Goal: Information Seeking & Learning: Understand process/instructions

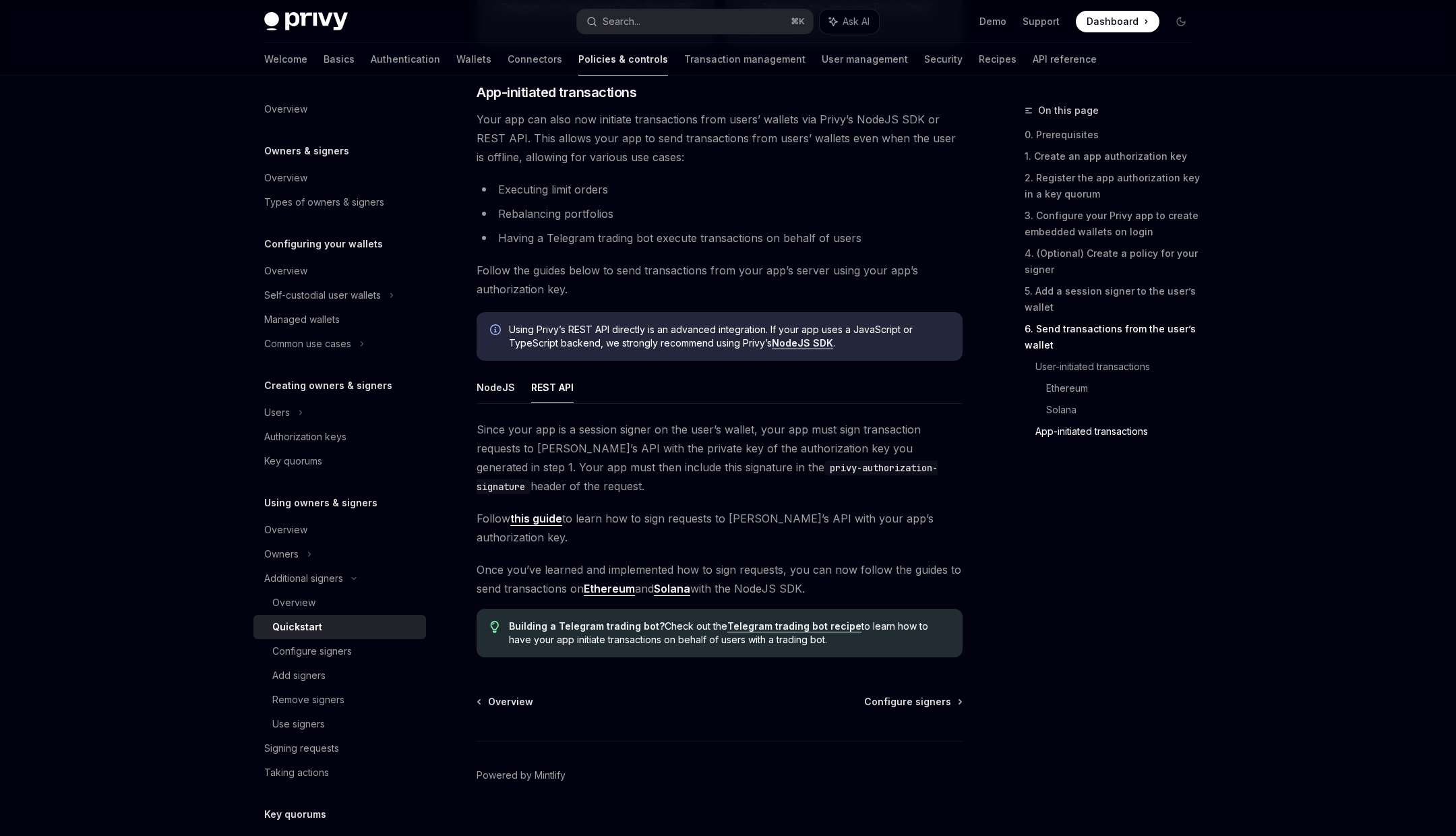
scroll to position [3216, 0]
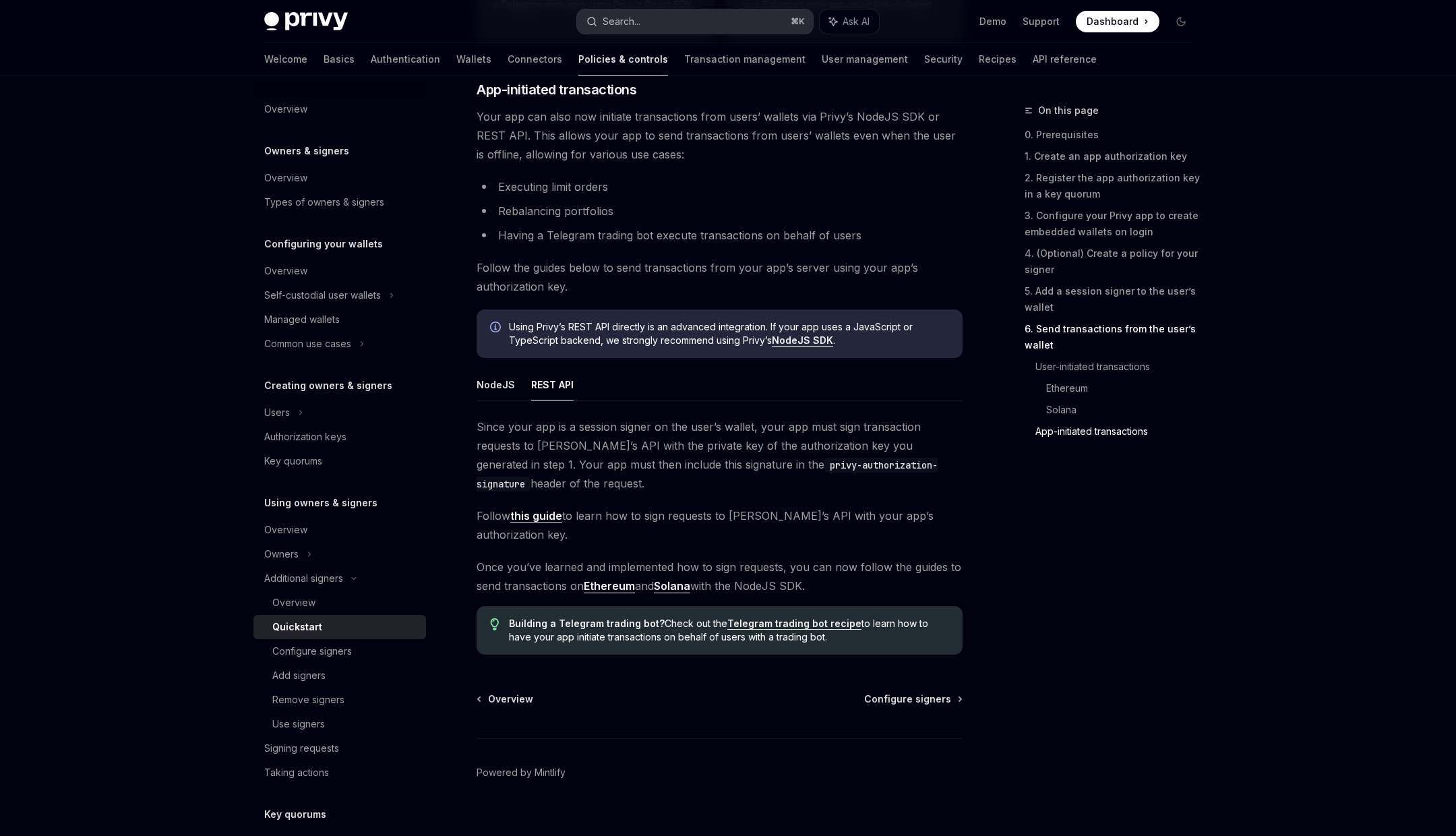
click at [633, 21] on div "Search..." at bounding box center [622, 21] width 38 height 16
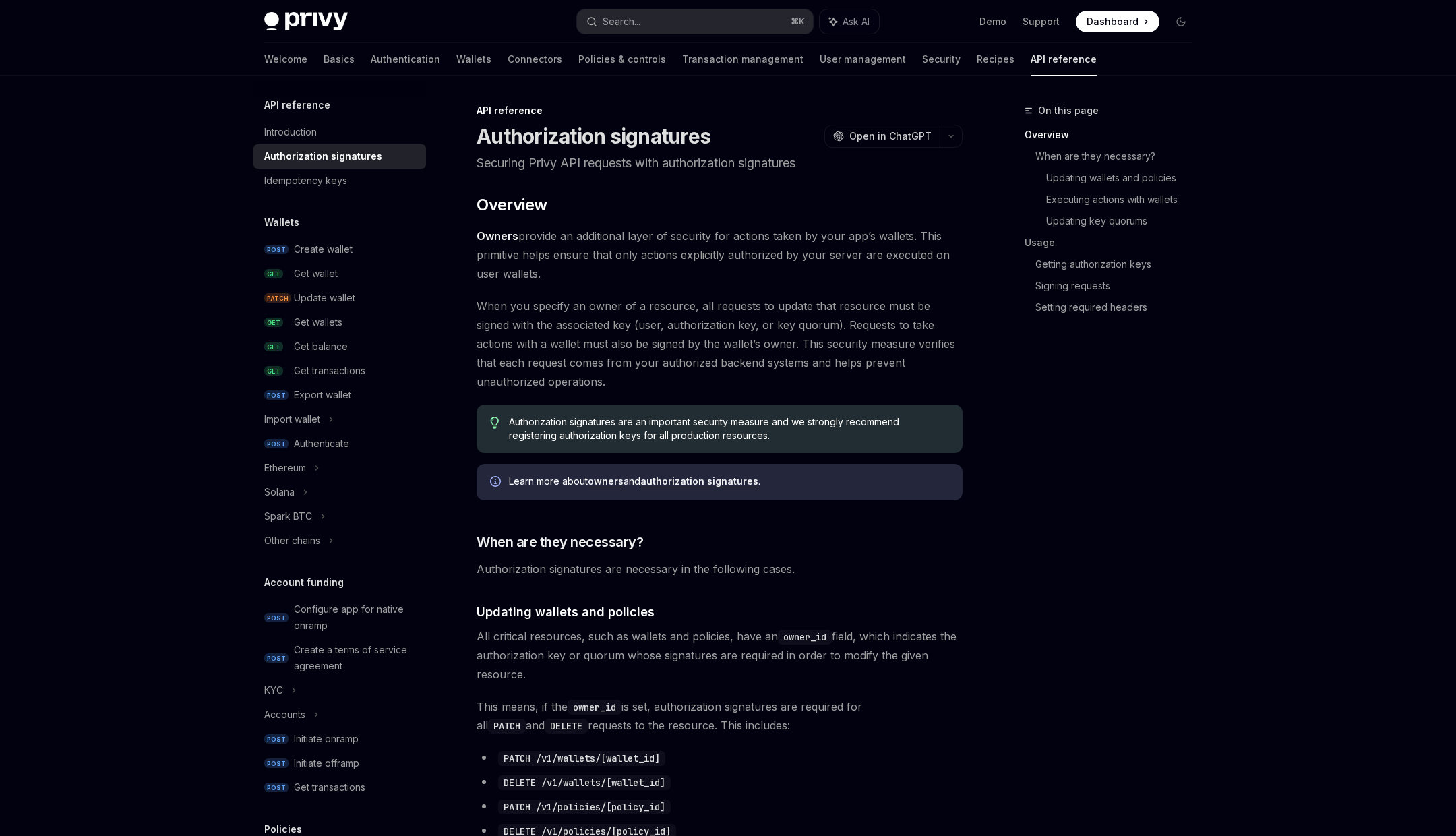
click at [681, 478] on link "authorization signatures" at bounding box center [699, 482] width 118 height 12
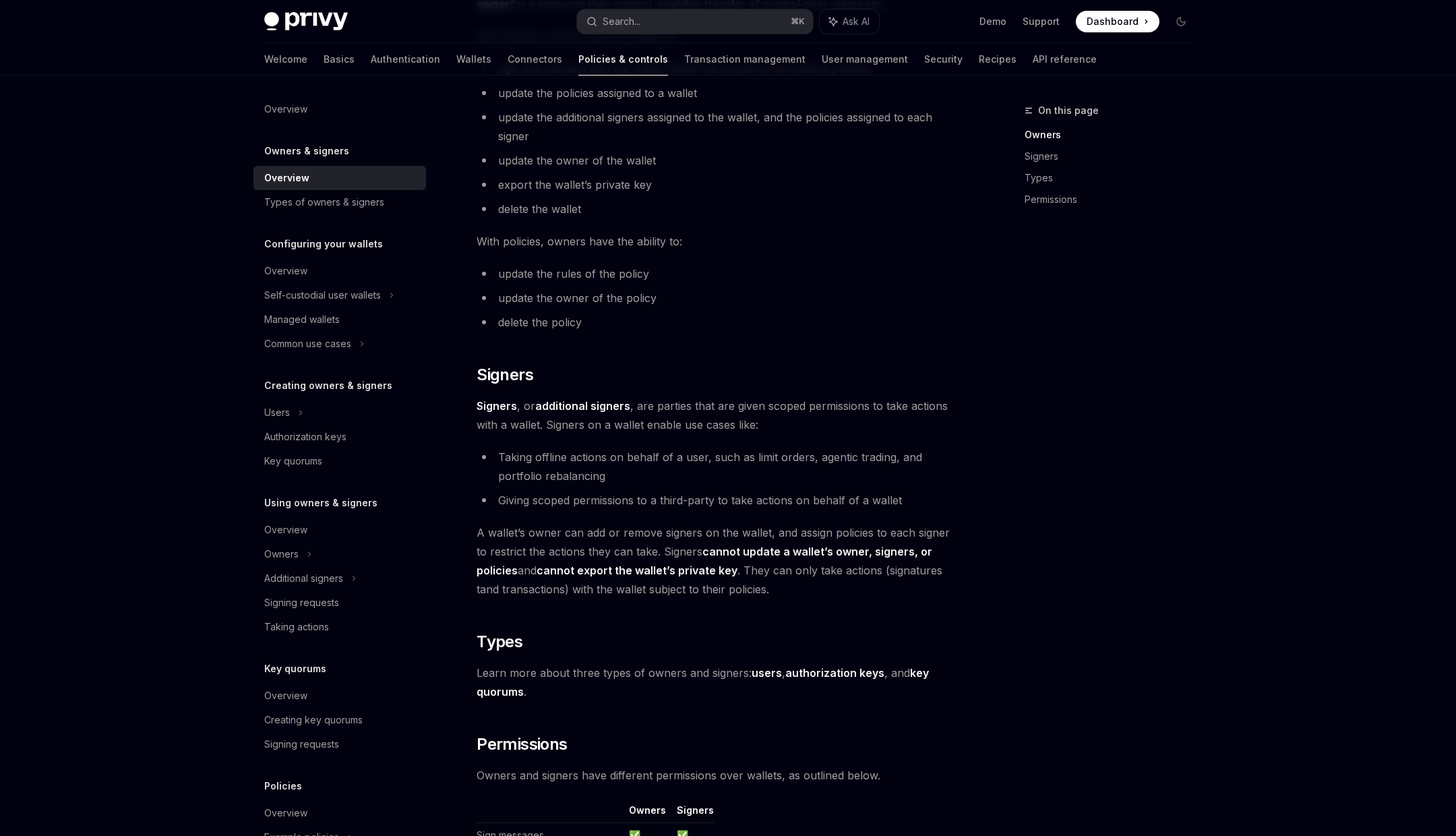
scroll to position [867, 0]
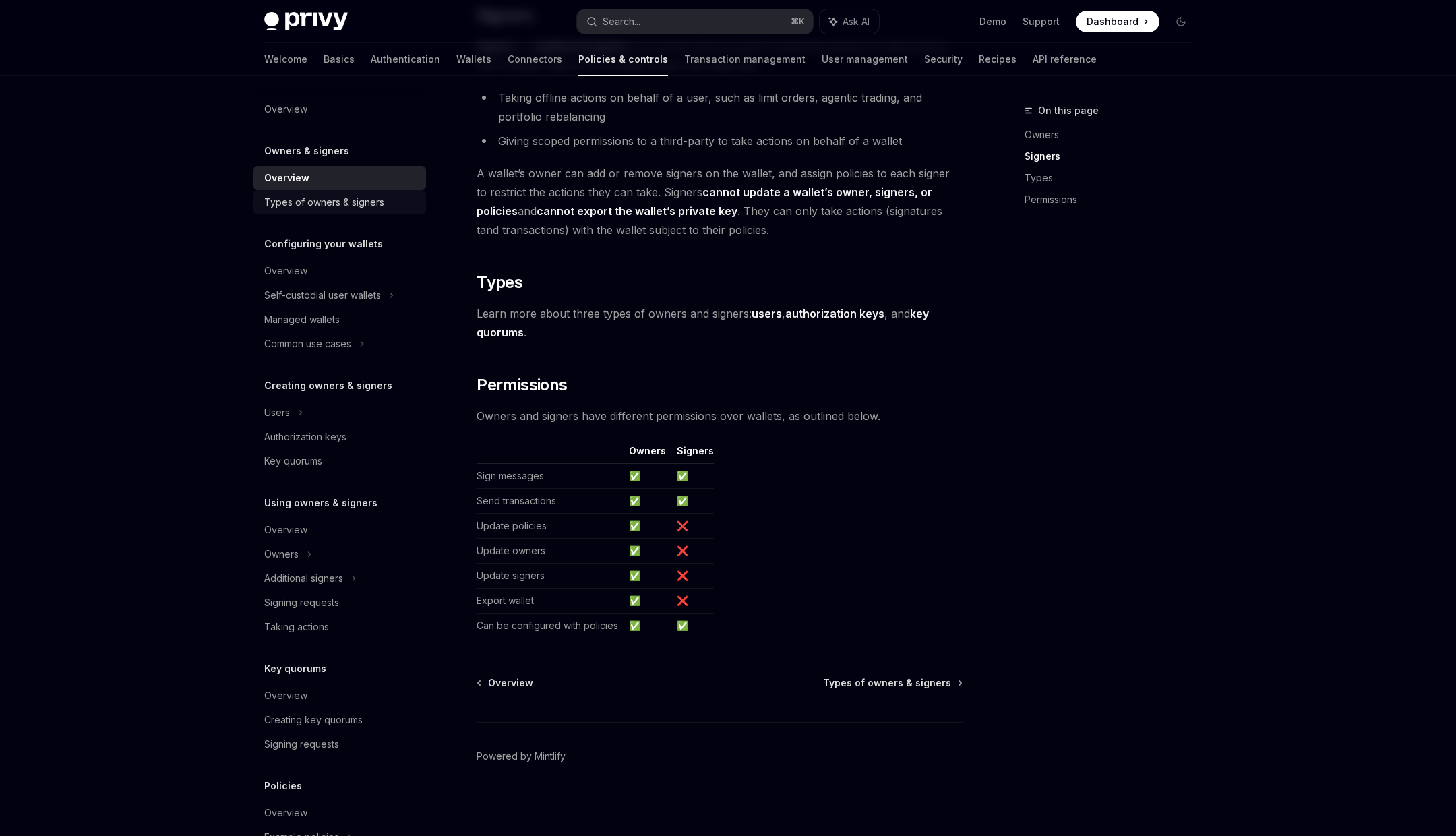
click at [350, 202] on div "Types of owners & signers" at bounding box center [325, 202] width 120 height 16
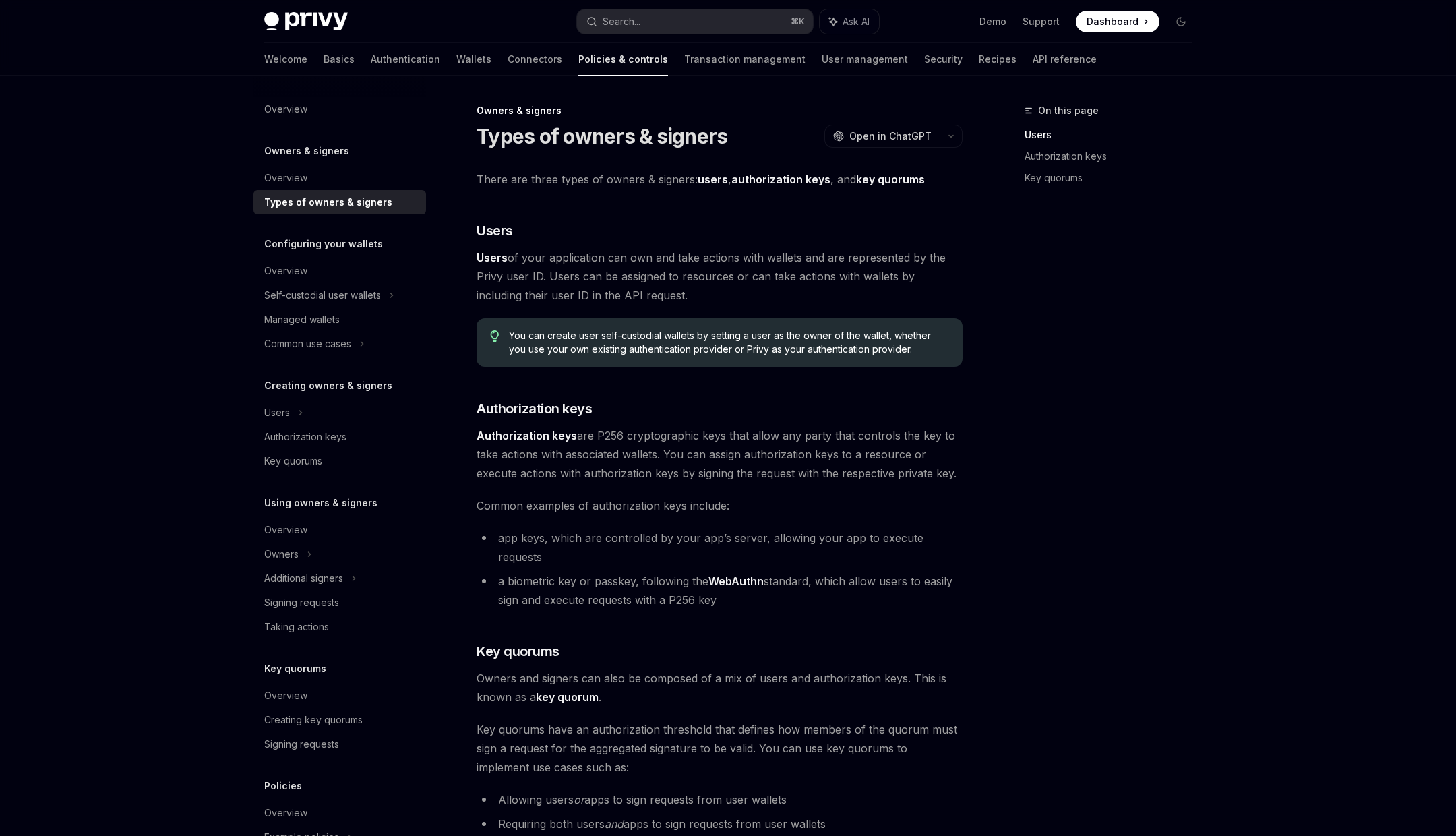
scroll to position [265, 0]
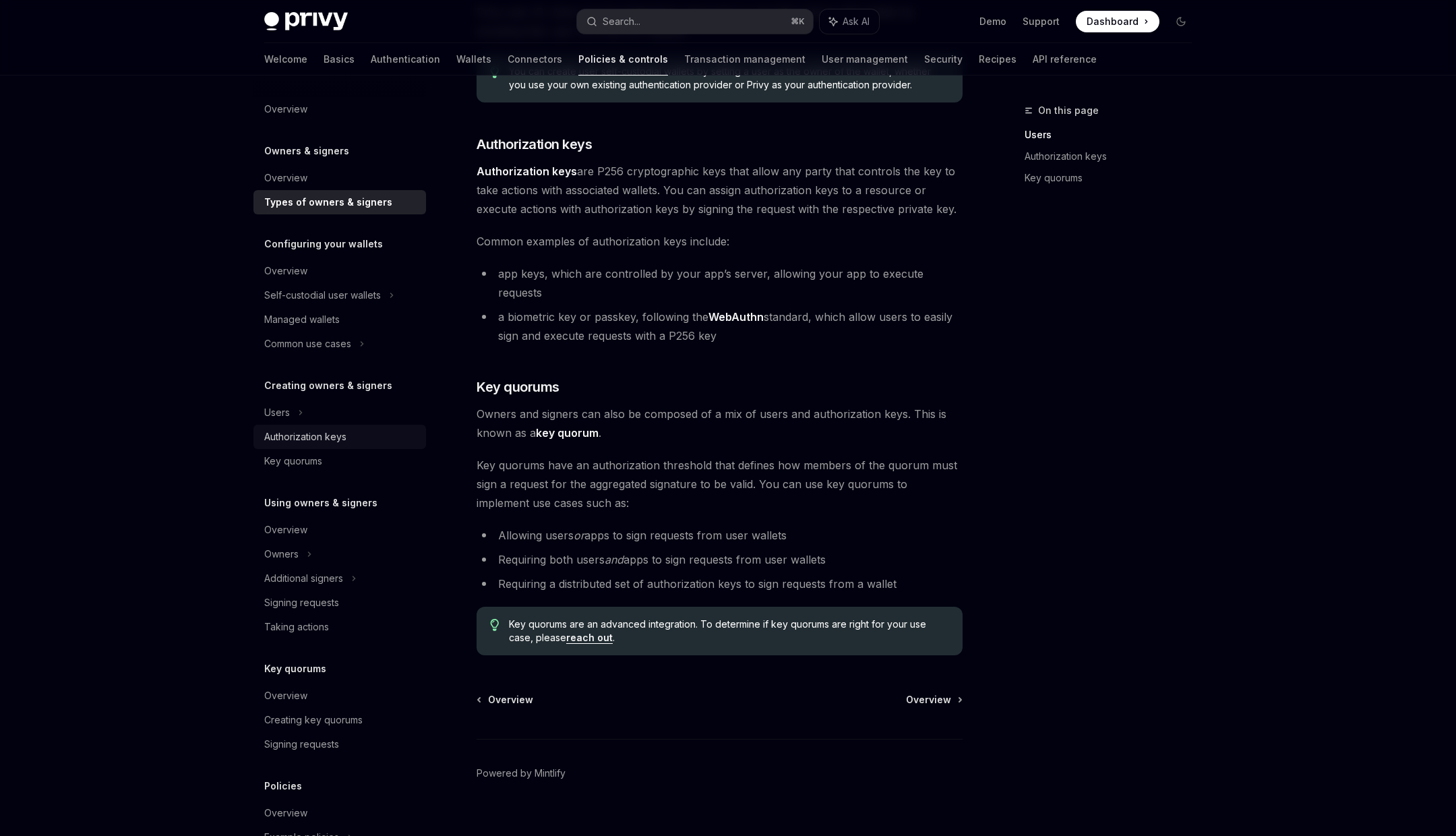
click at [320, 437] on div "Authorization keys" at bounding box center [306, 437] width 82 height 16
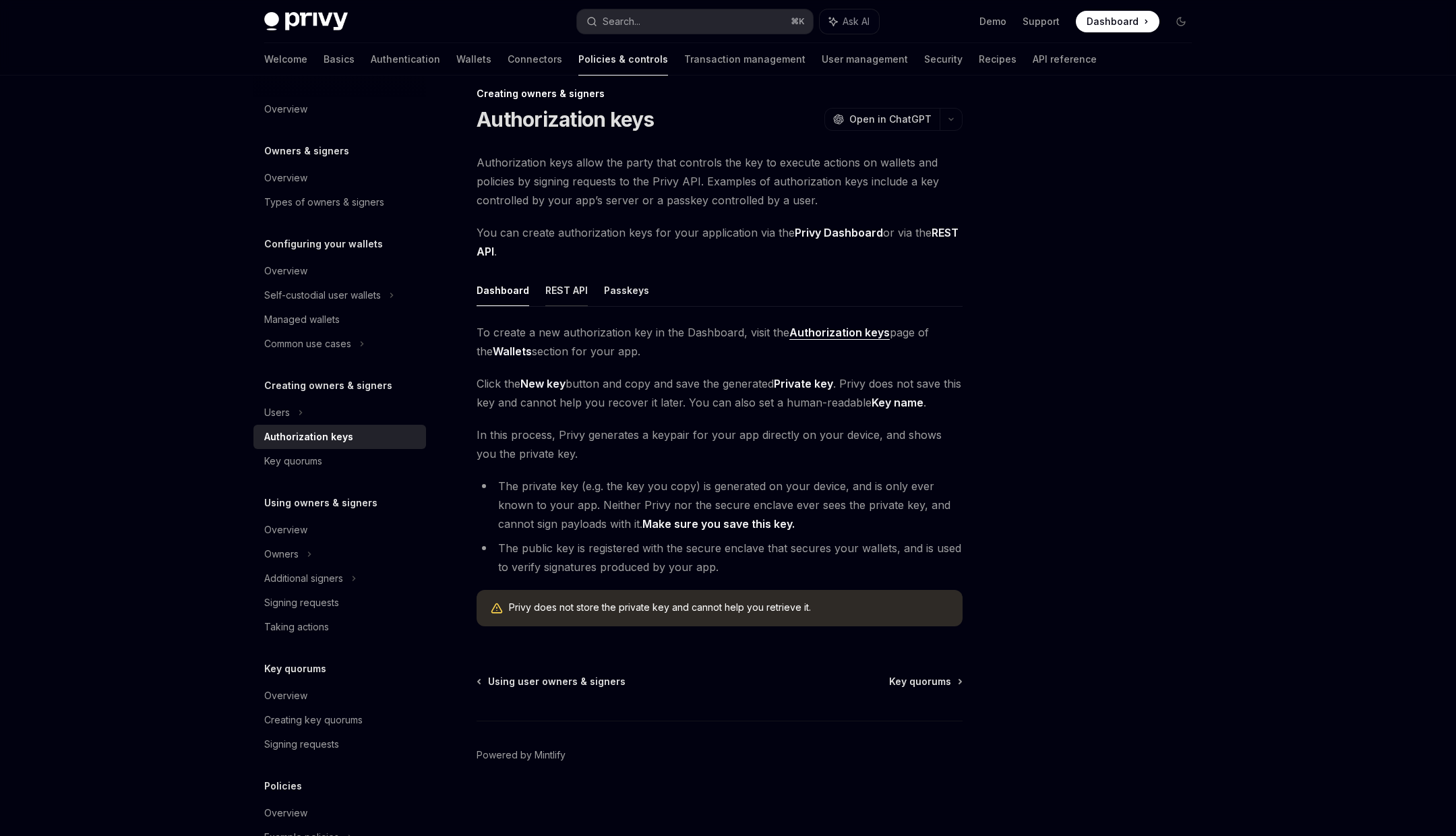
click at [565, 291] on button "REST API" at bounding box center [567, 289] width 42 height 32
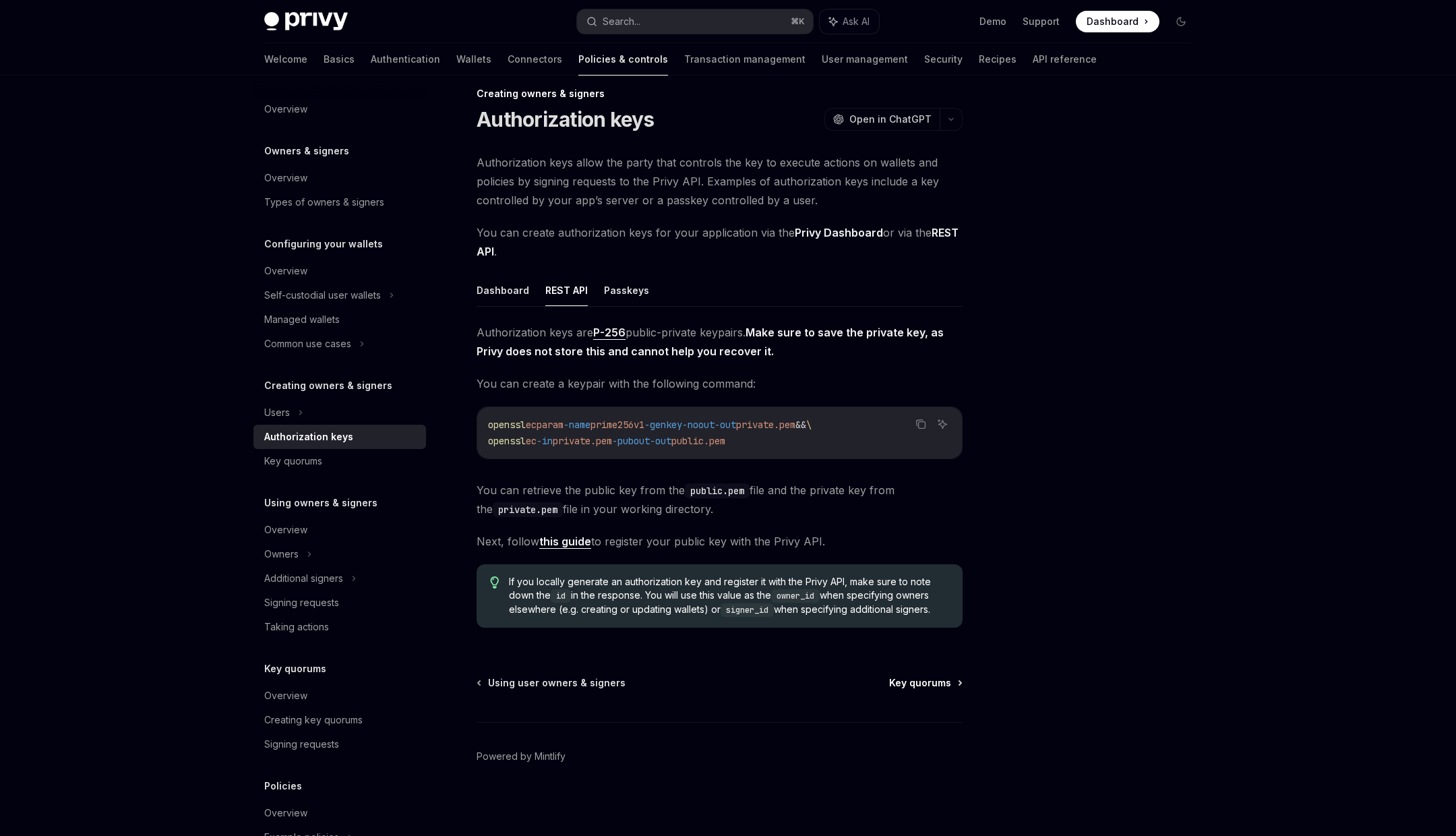
click at [936, 686] on span "Key quorums" at bounding box center [920, 683] width 62 height 13
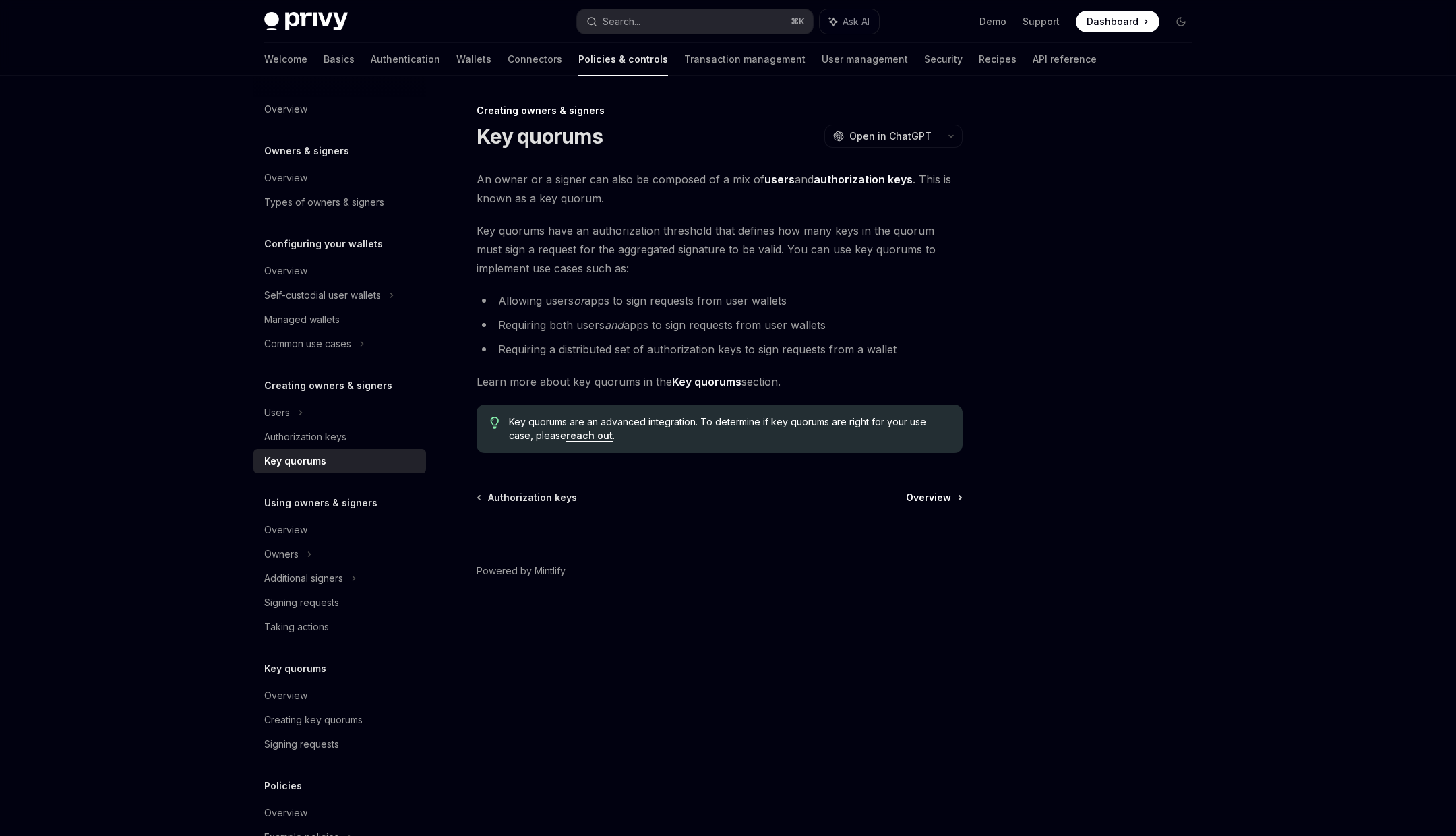
click at [936, 495] on span "Overview" at bounding box center [929, 498] width 45 height 13
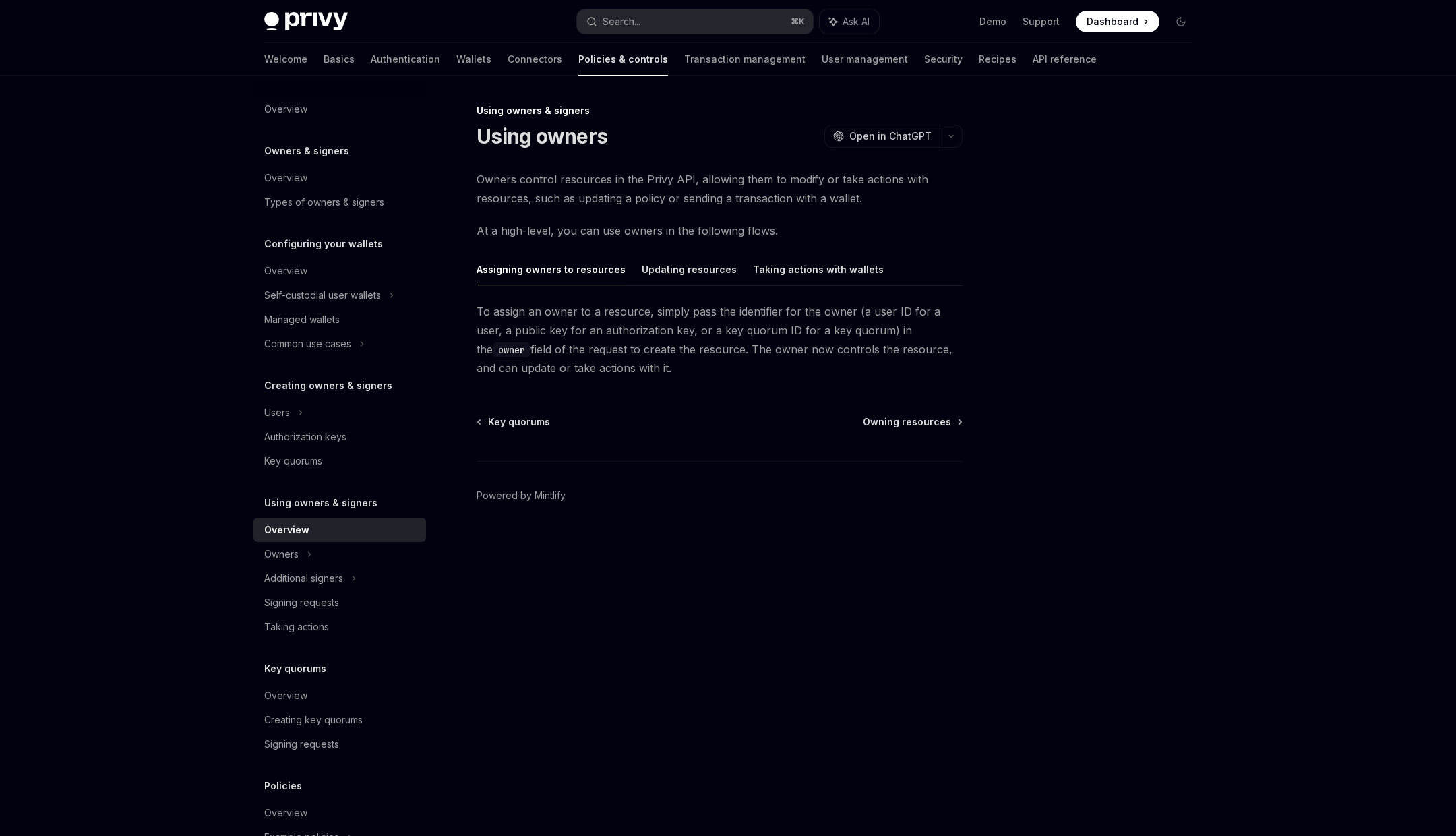
scroll to position [68, 0]
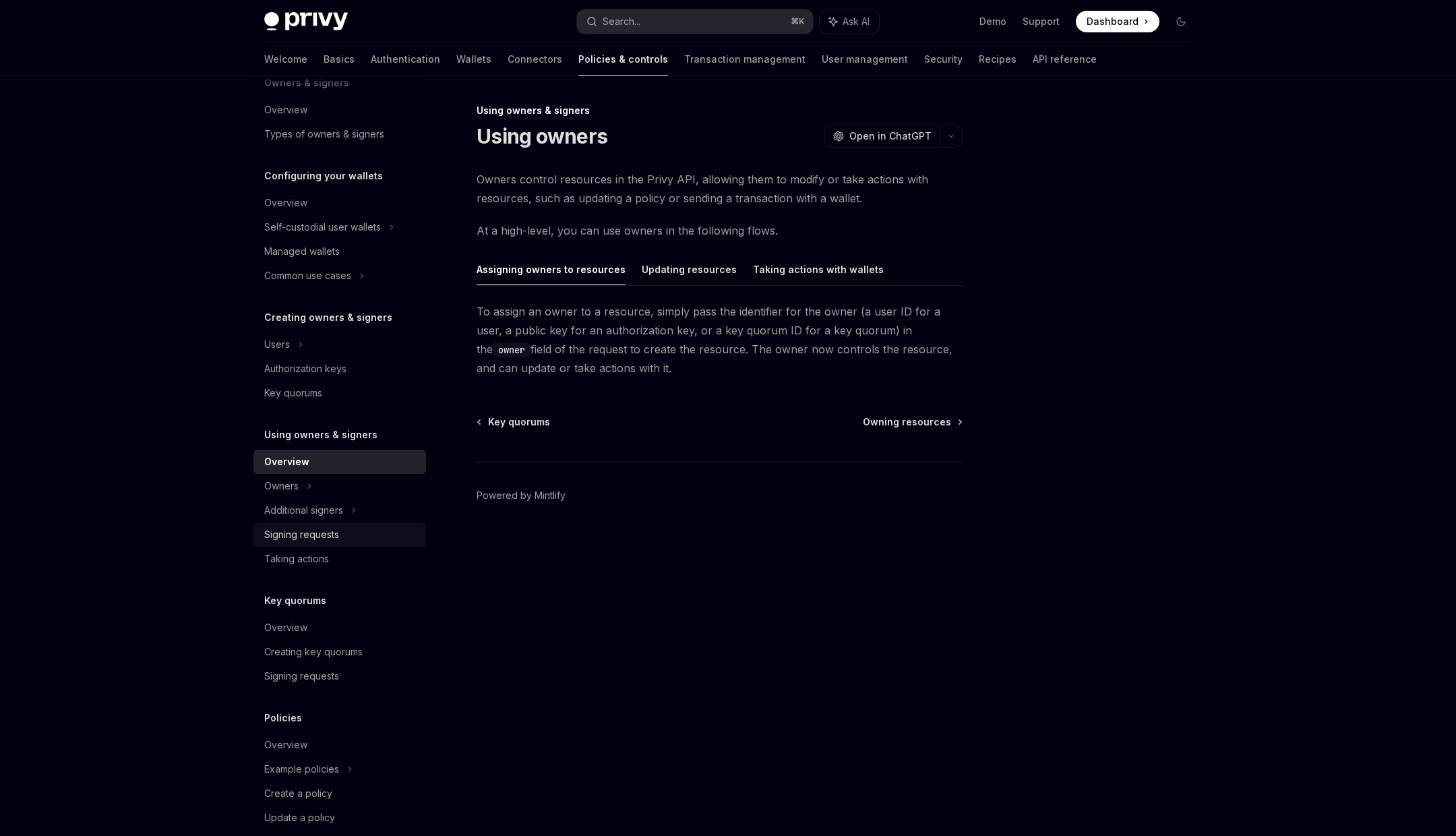
click at [310, 538] on div "Signing requests" at bounding box center [302, 534] width 75 height 16
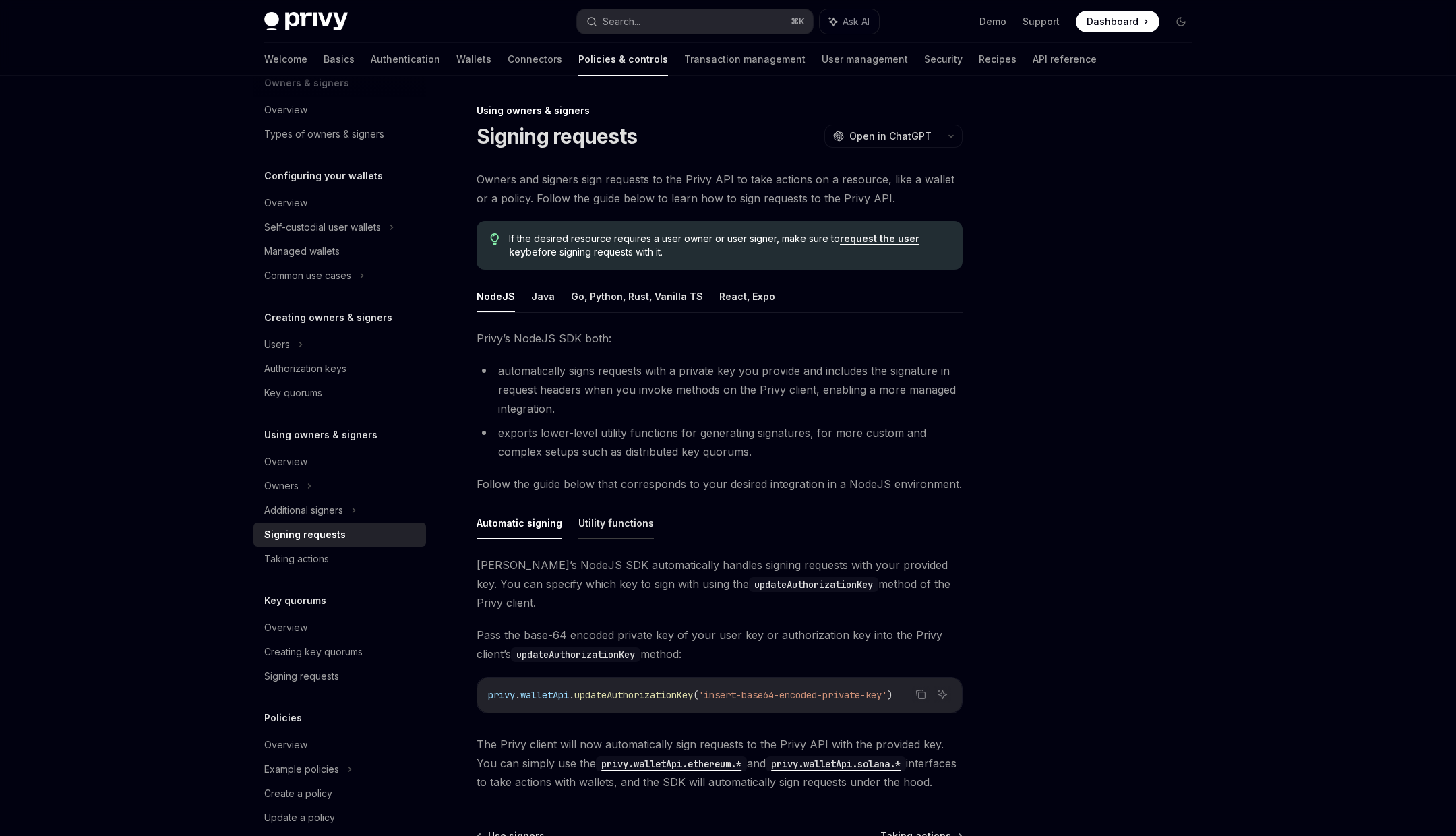
scroll to position [135, 0]
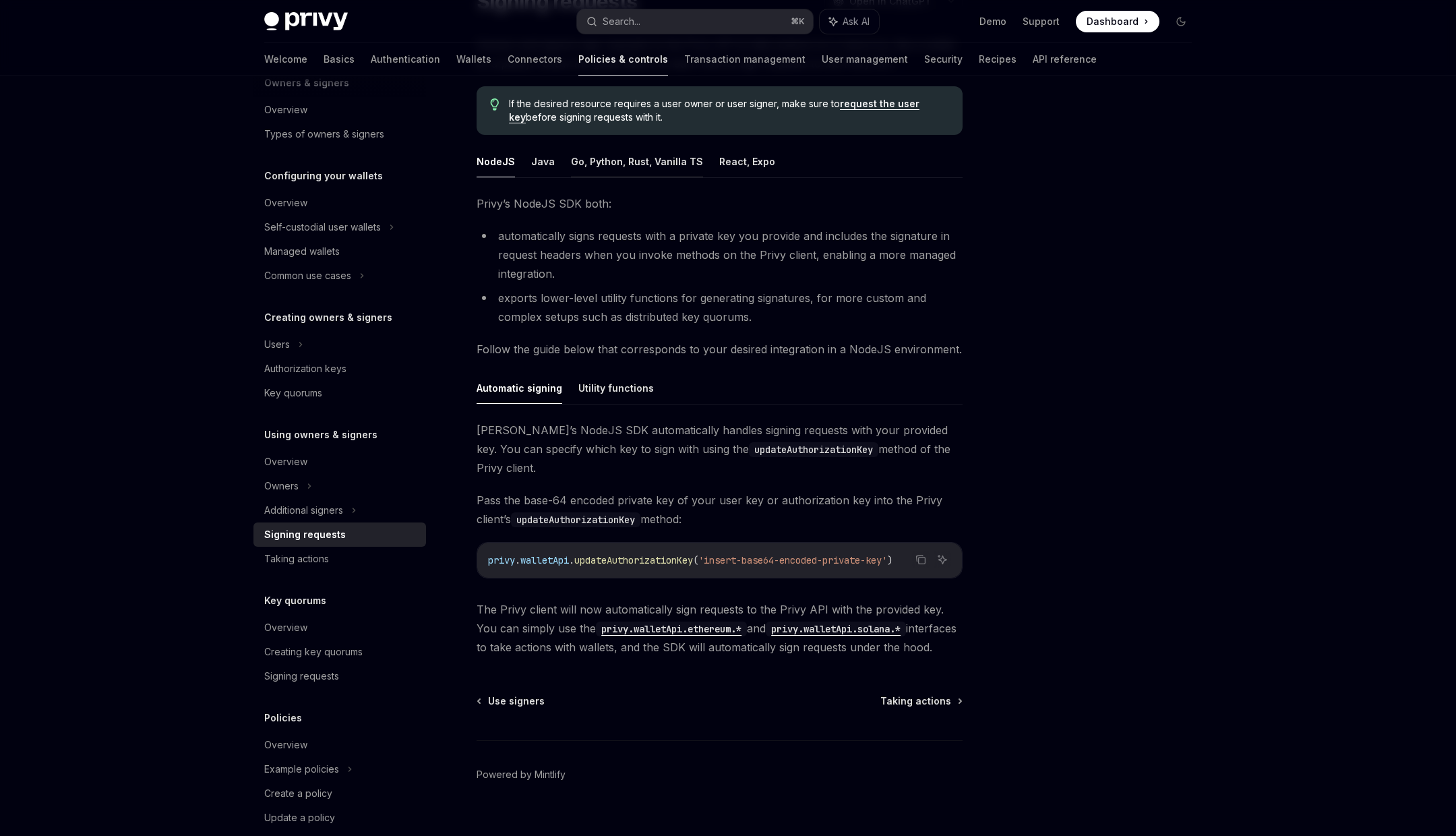
click at [645, 154] on button "Go, Python, Rust, Vanilla TS" at bounding box center [637, 161] width 132 height 32
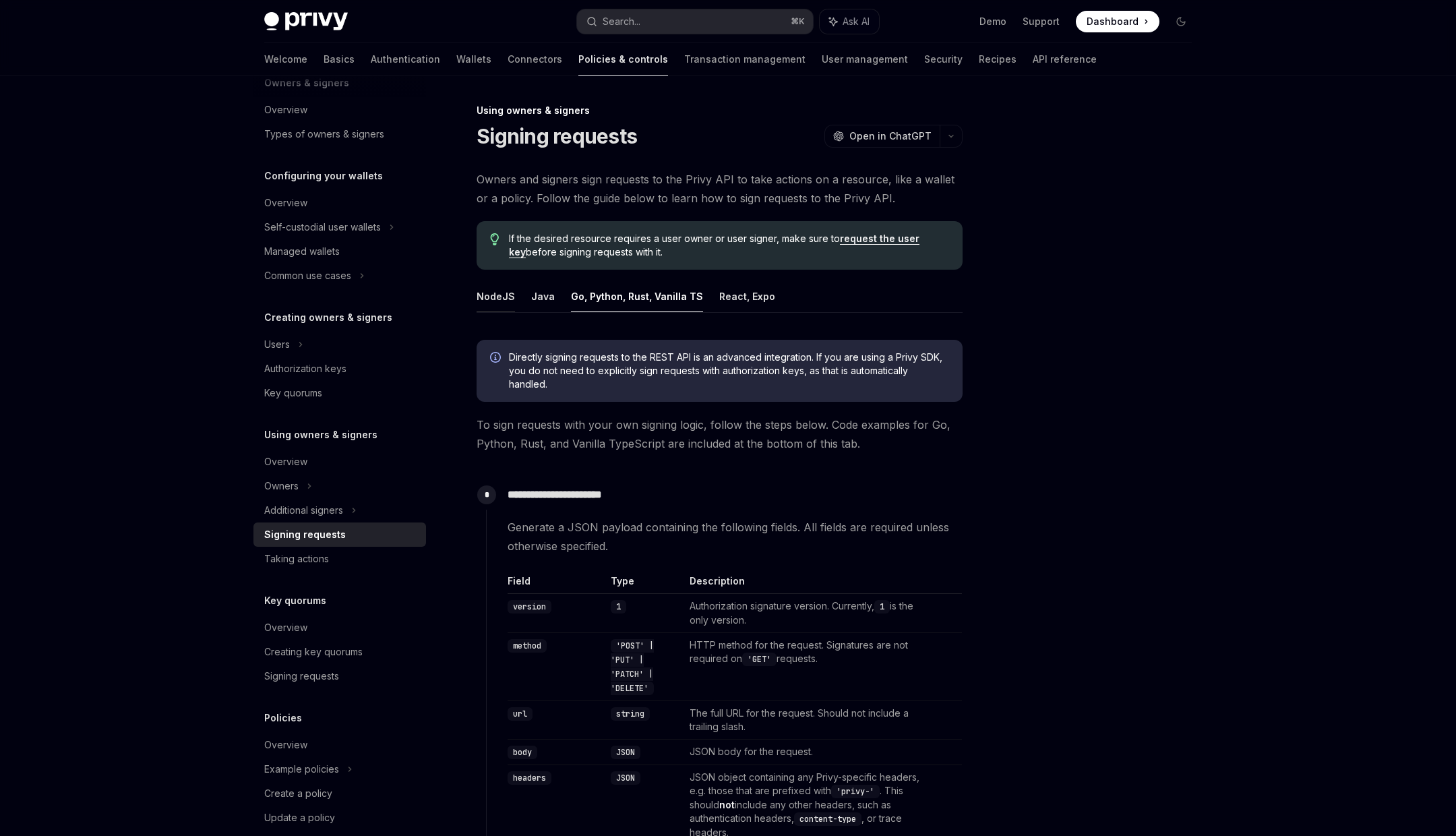
click at [493, 292] on button "NodeJS" at bounding box center [496, 296] width 38 height 32
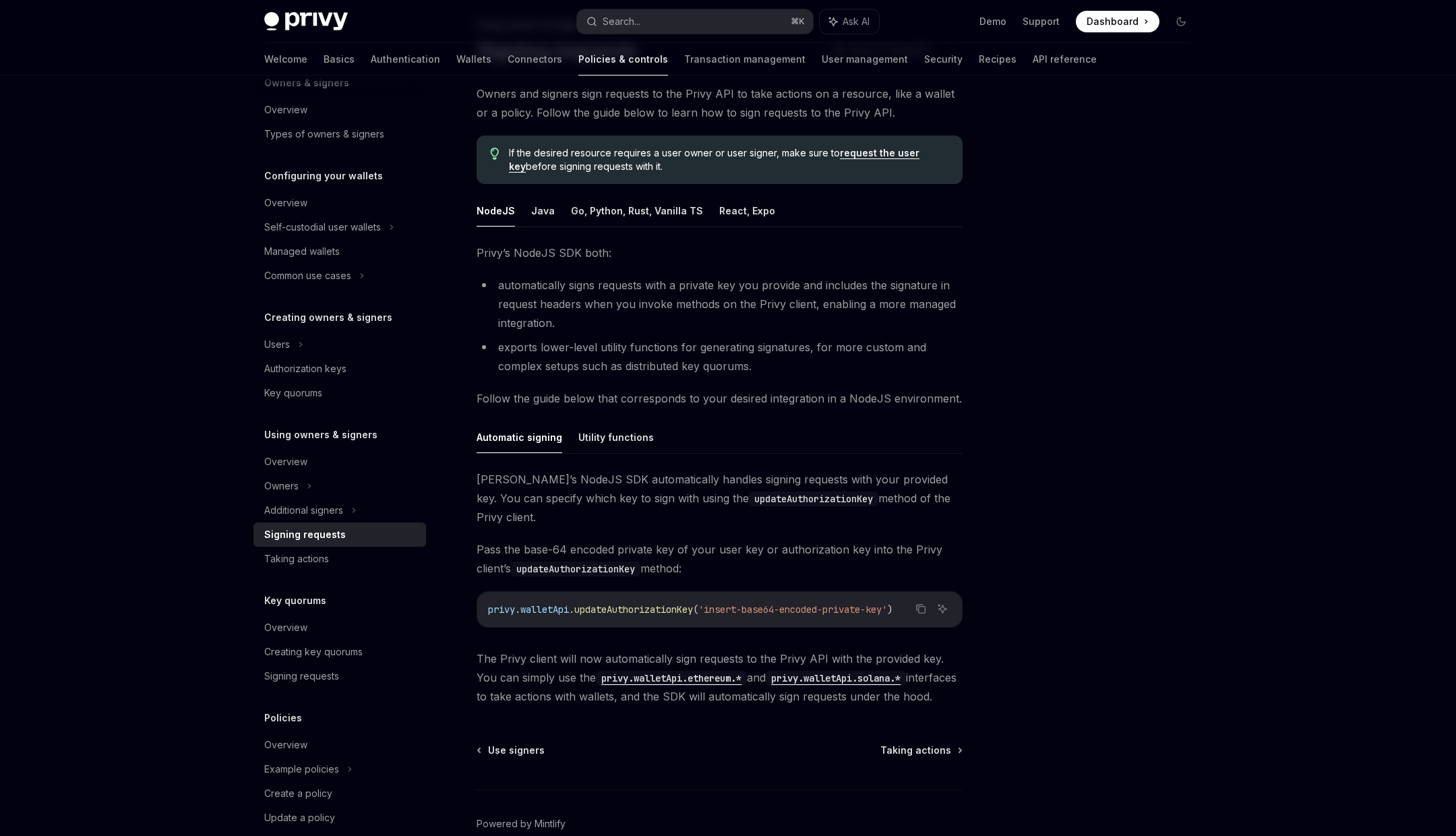
scroll to position [88, 0]
click at [612, 432] on button "Utility functions" at bounding box center [616, 435] width 75 height 32
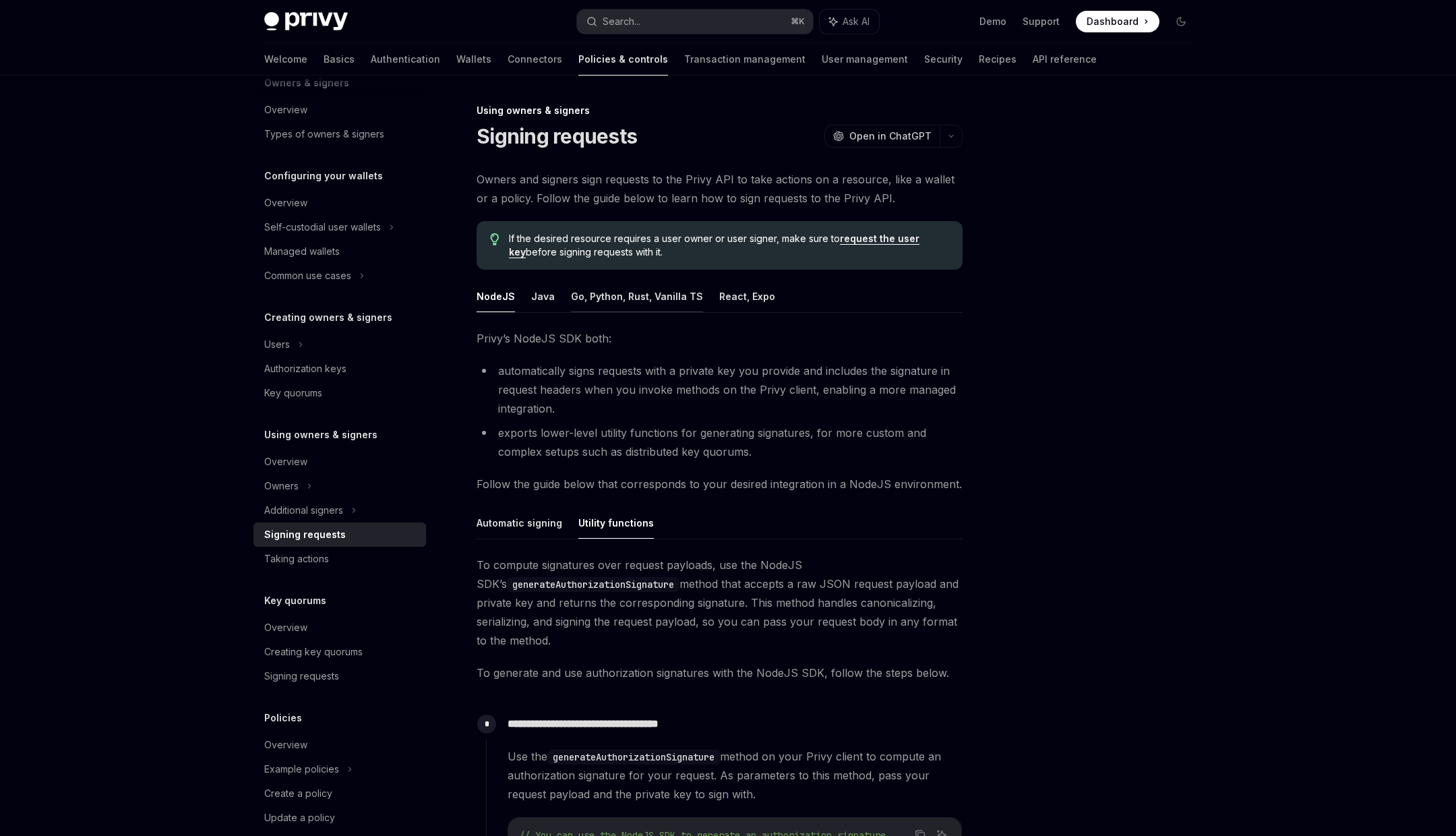
click at [634, 292] on button "Go, Python, Rust, Vanilla TS" at bounding box center [637, 296] width 132 height 32
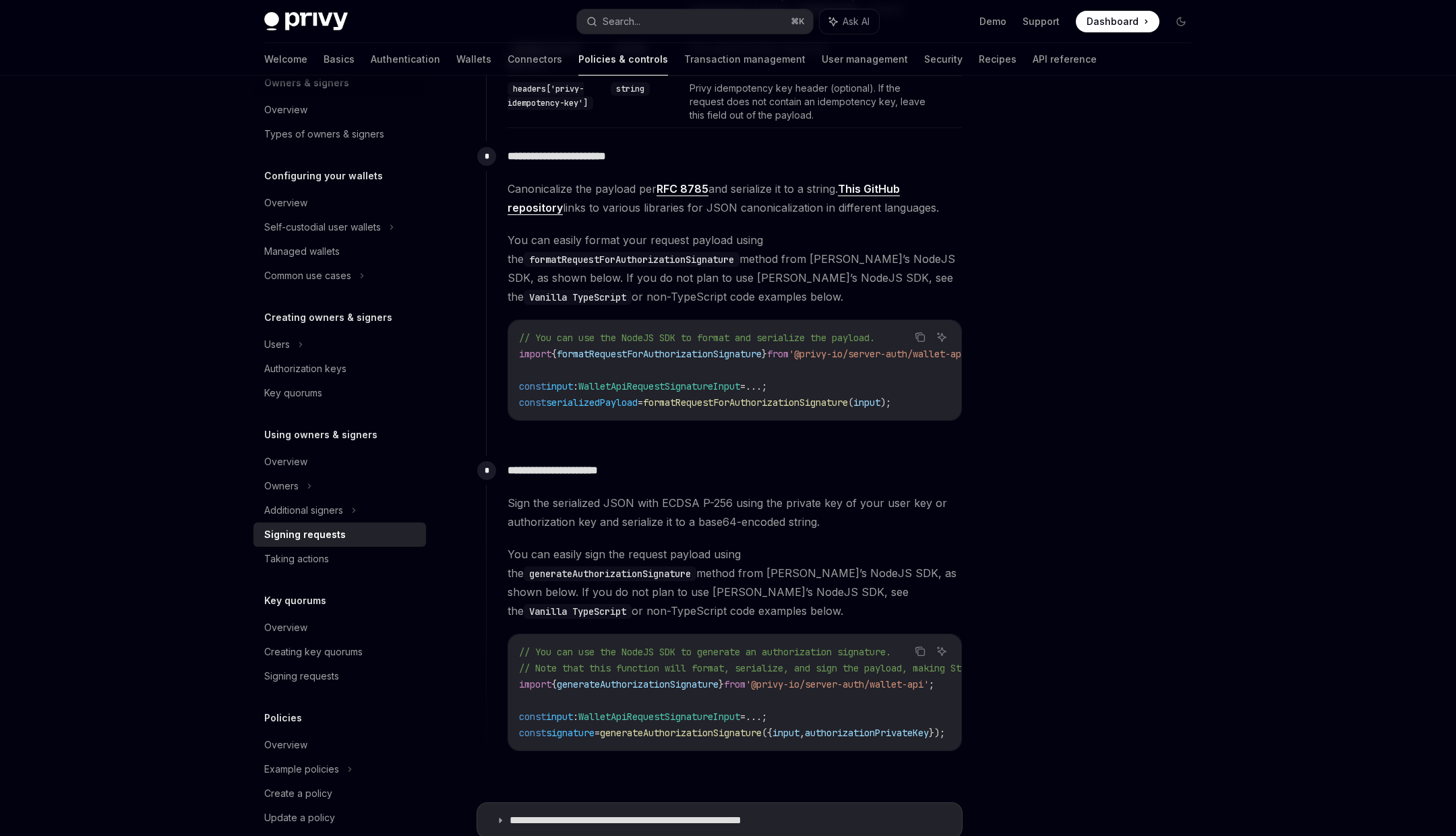
scroll to position [1004, 0]
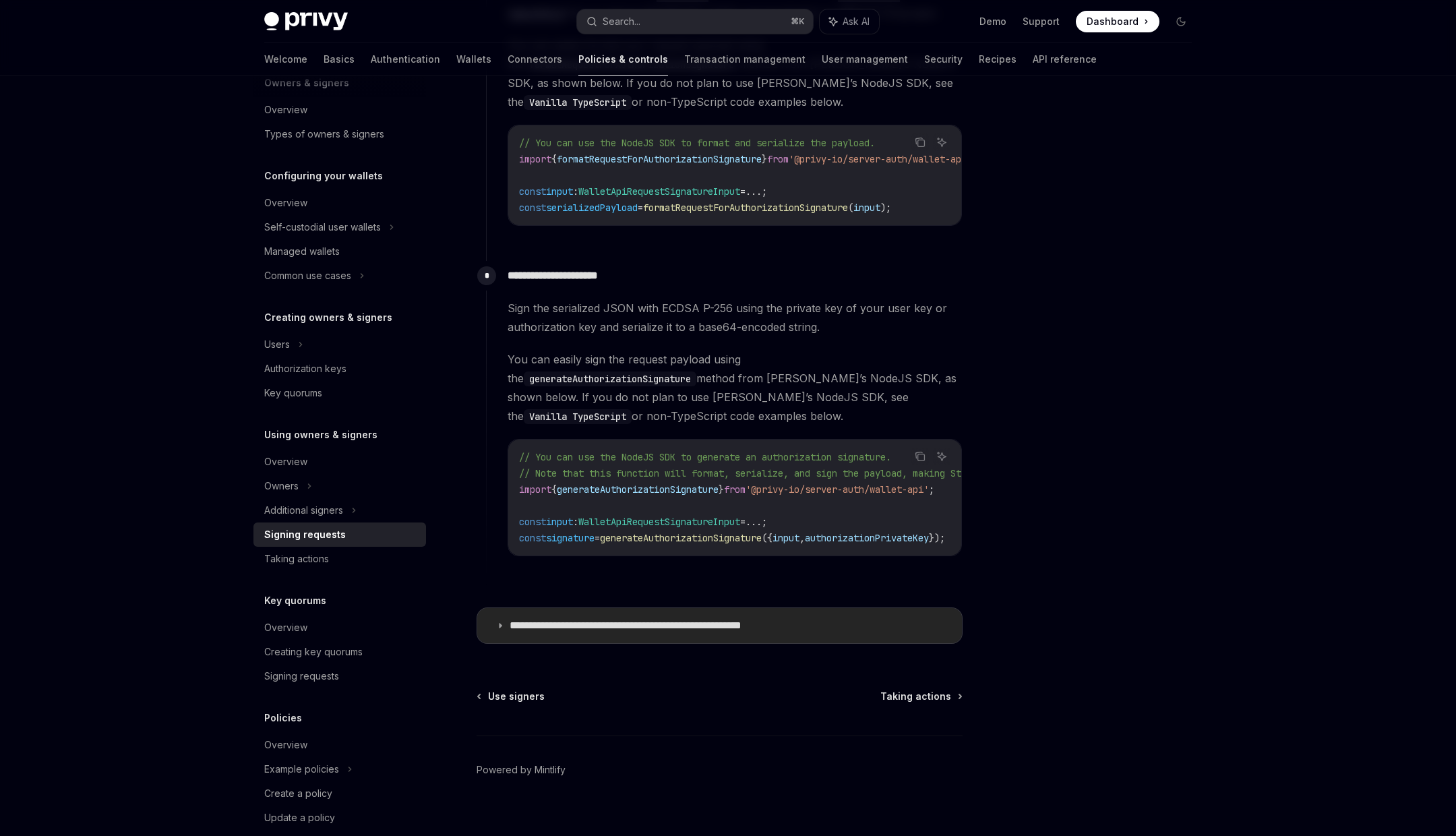
click at [645, 619] on p "**********" at bounding box center [662, 626] width 304 height 13
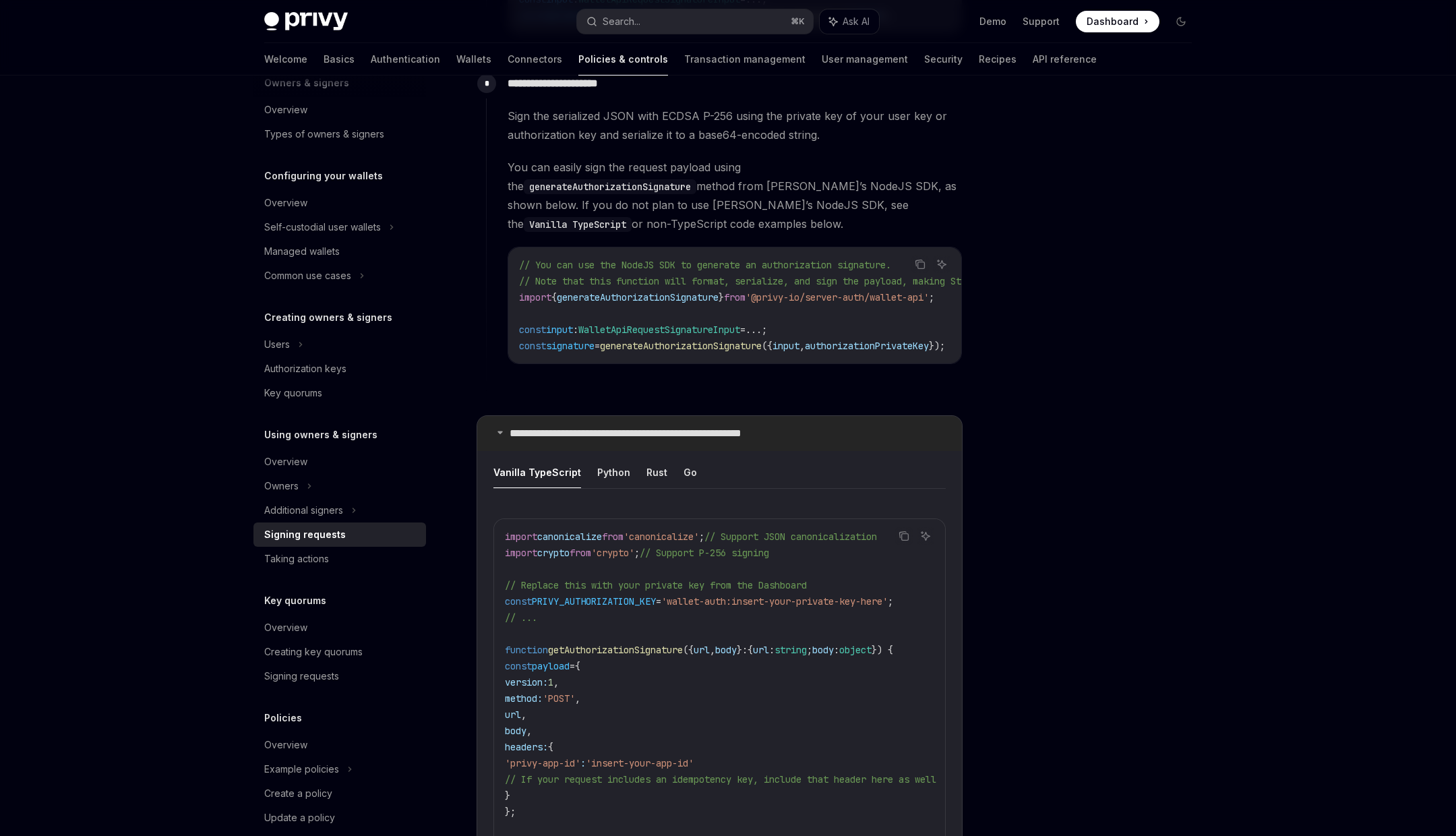
scroll to position [1202, 0]
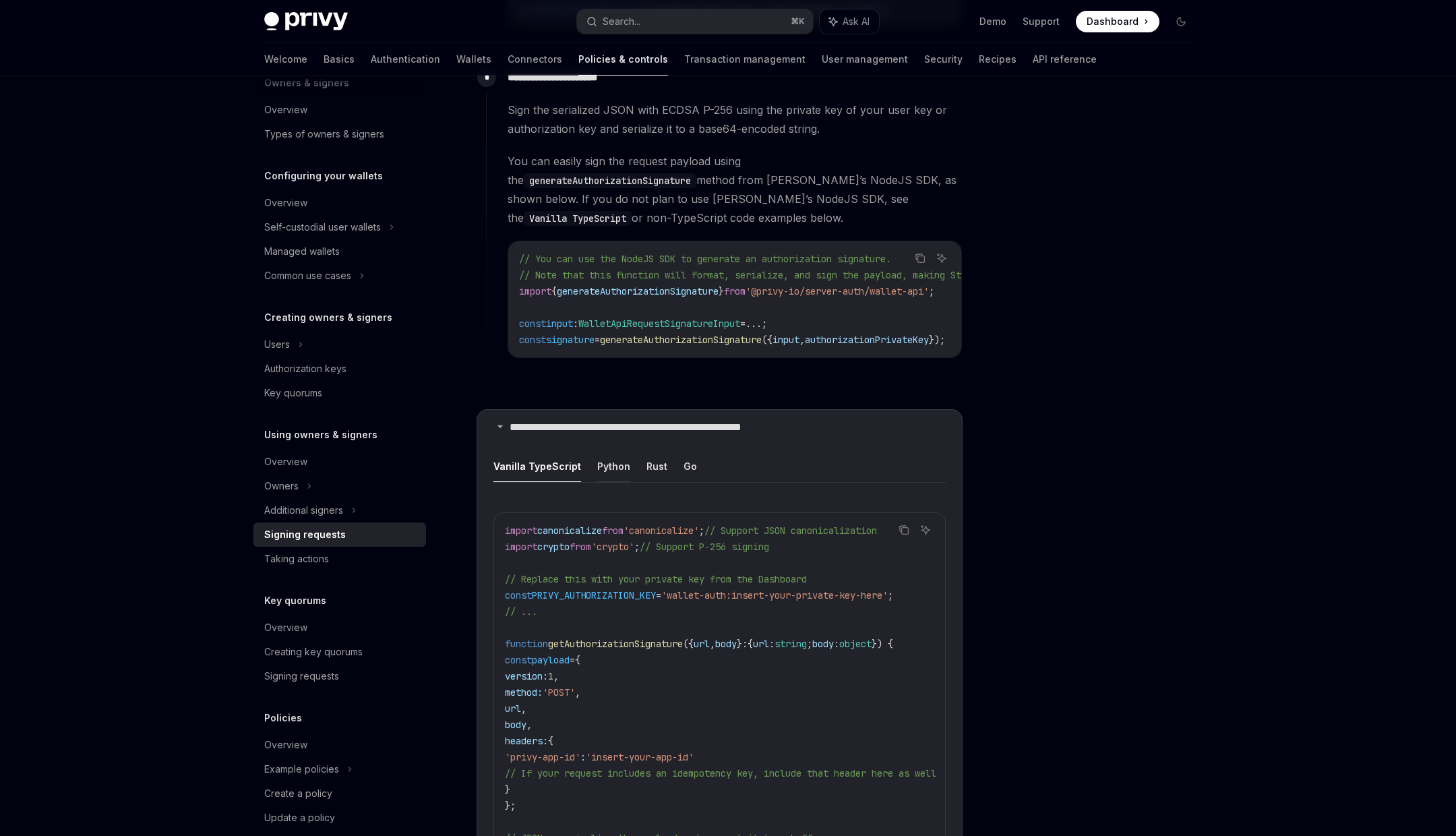
click at [602, 450] on button "Python" at bounding box center [613, 465] width 33 height 32
type textarea "*"
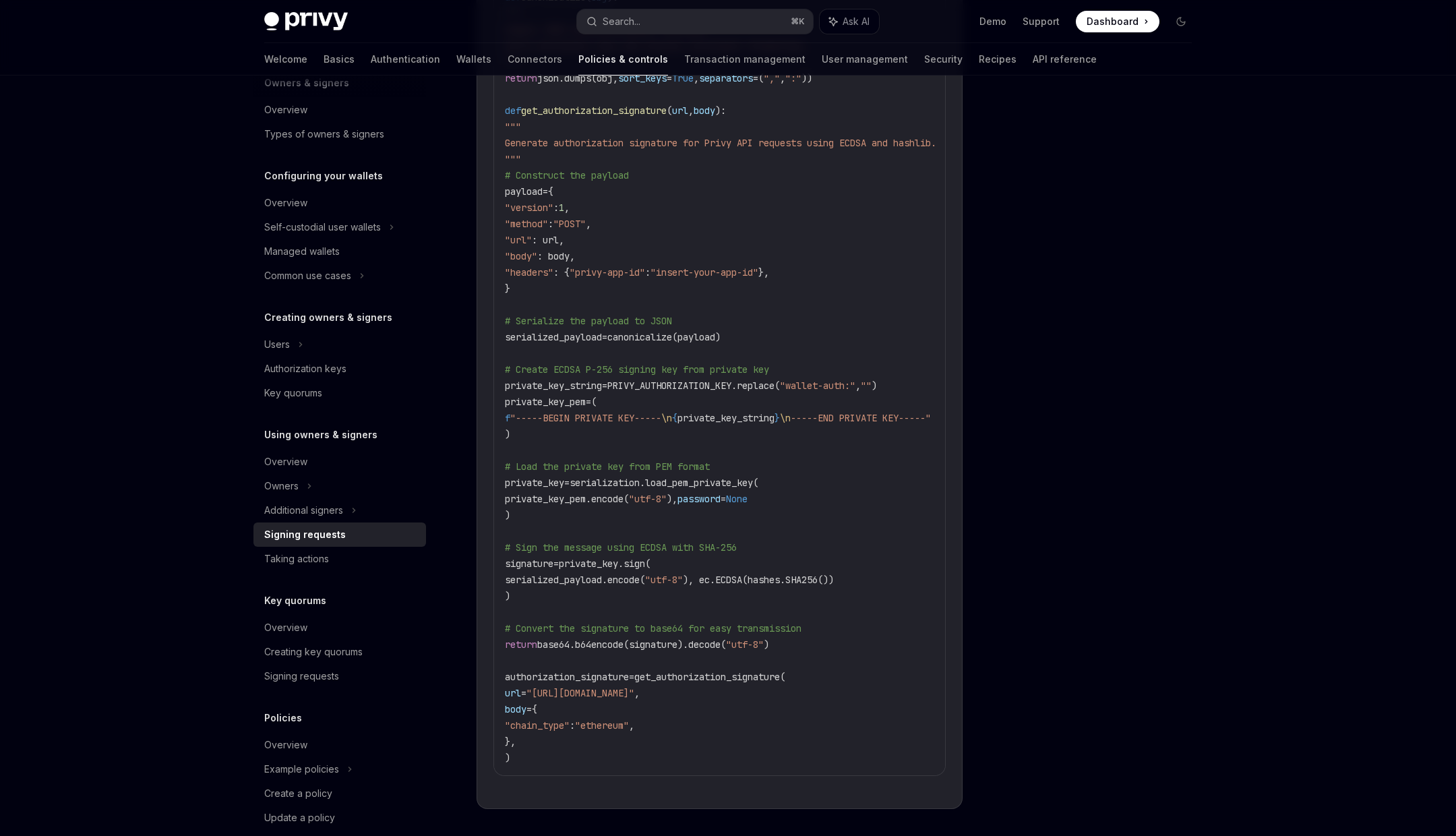
scroll to position [1877, 0]
